Goal: Navigation & Orientation: Understand site structure

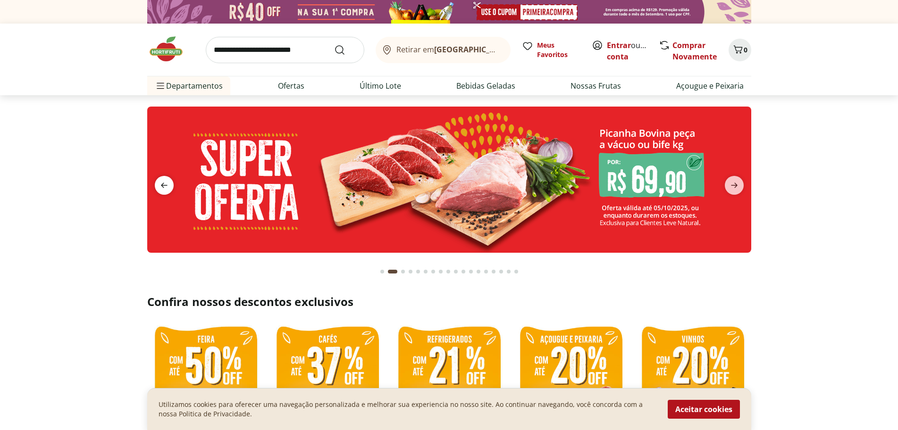
click at [163, 184] on icon "previous" at bounding box center [164, 185] width 7 height 5
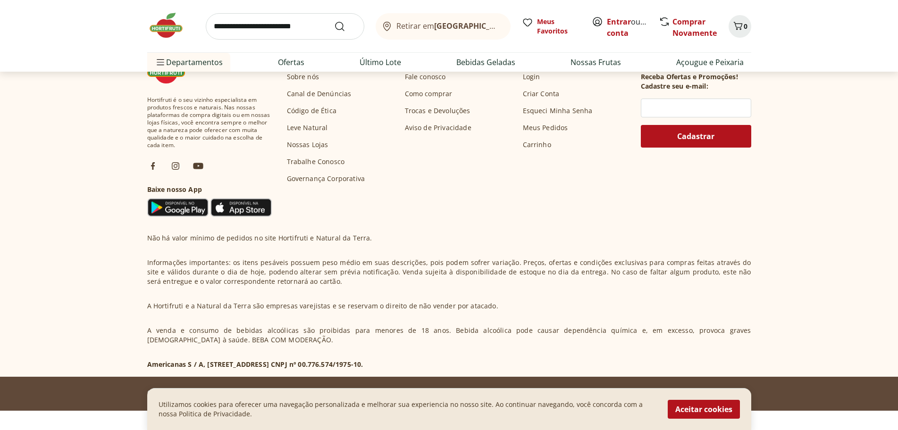
scroll to position [2855, 0]
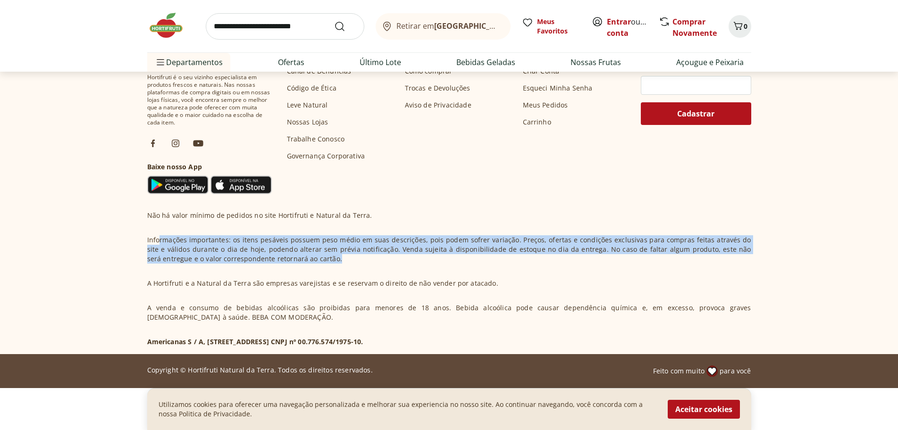
drag, startPoint x: 159, startPoint y: 234, endPoint x: 416, endPoint y: 255, distance: 258.1
click at [416, 255] on div "Não há valor mínimo de pedidos no site Hortifruti e Natural da Terra. Informaçõ…" at bounding box center [449, 279] width 604 height 136
click at [685, 405] on button "Aceitar cookies" at bounding box center [704, 409] width 72 height 19
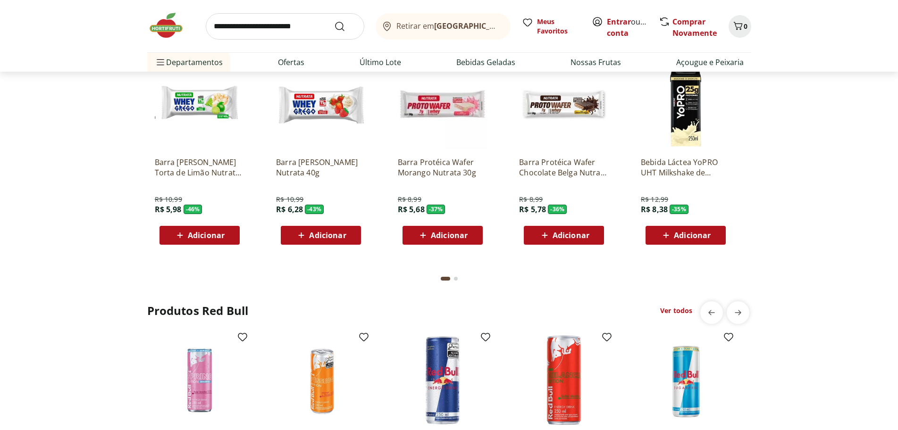
scroll to position [2293, 0]
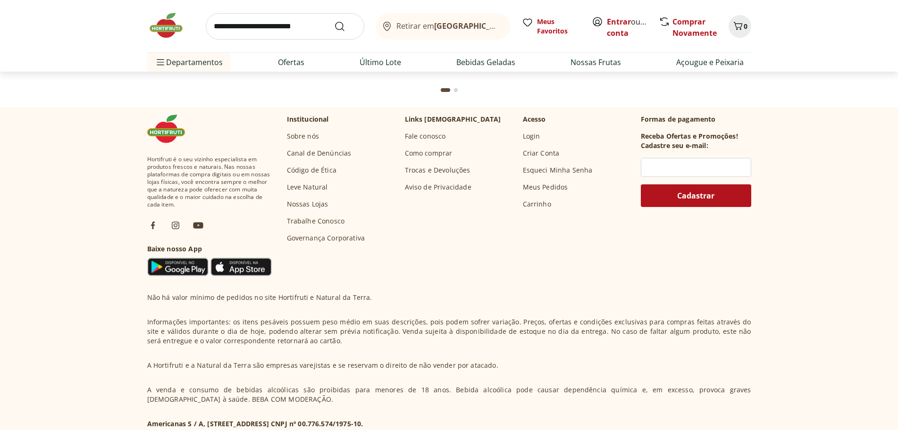
scroll to position [2782, 0]
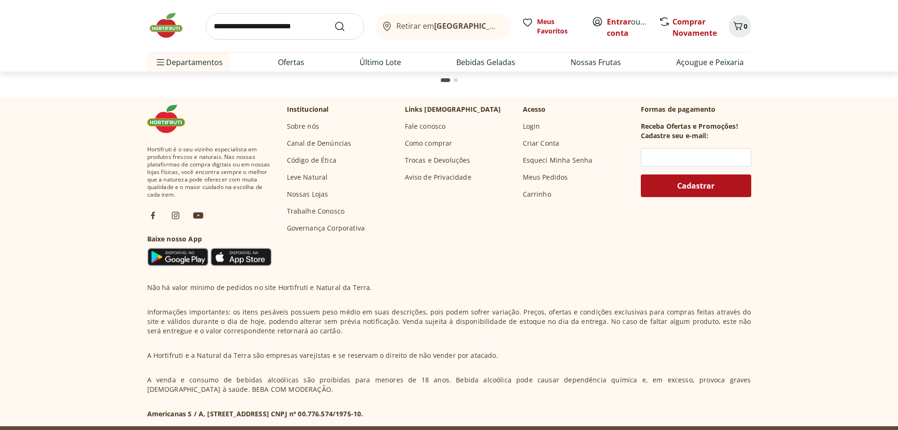
click at [670, 109] on p "Formas de pagamento" at bounding box center [696, 109] width 110 height 9
click at [700, 111] on p "Formas de pagamento" at bounding box center [696, 109] width 110 height 9
